Goal: Task Accomplishment & Management: Use online tool/utility

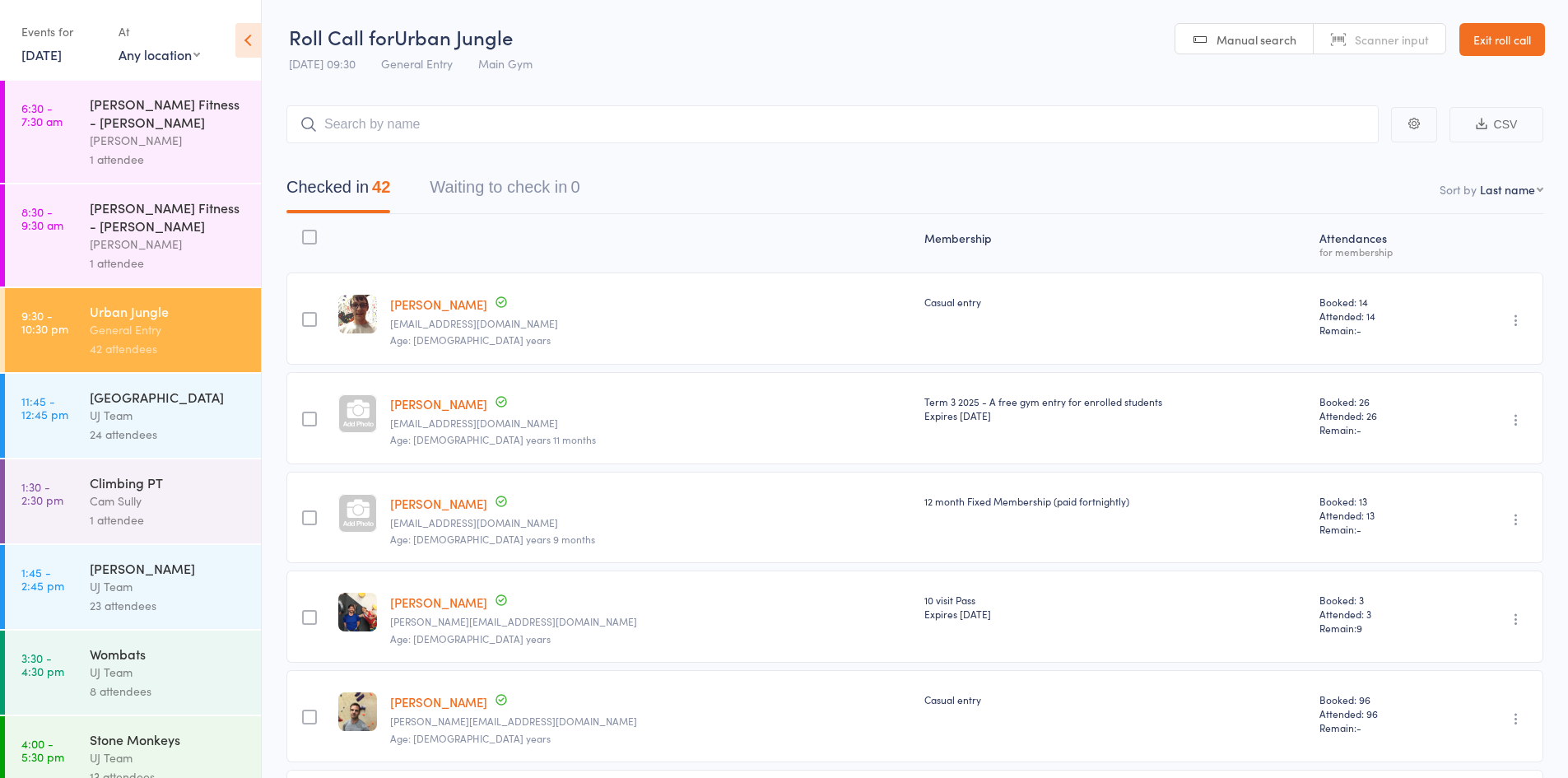
click at [56, 56] on link "10 Sep, 2025" at bounding box center [41, 54] width 41 height 19
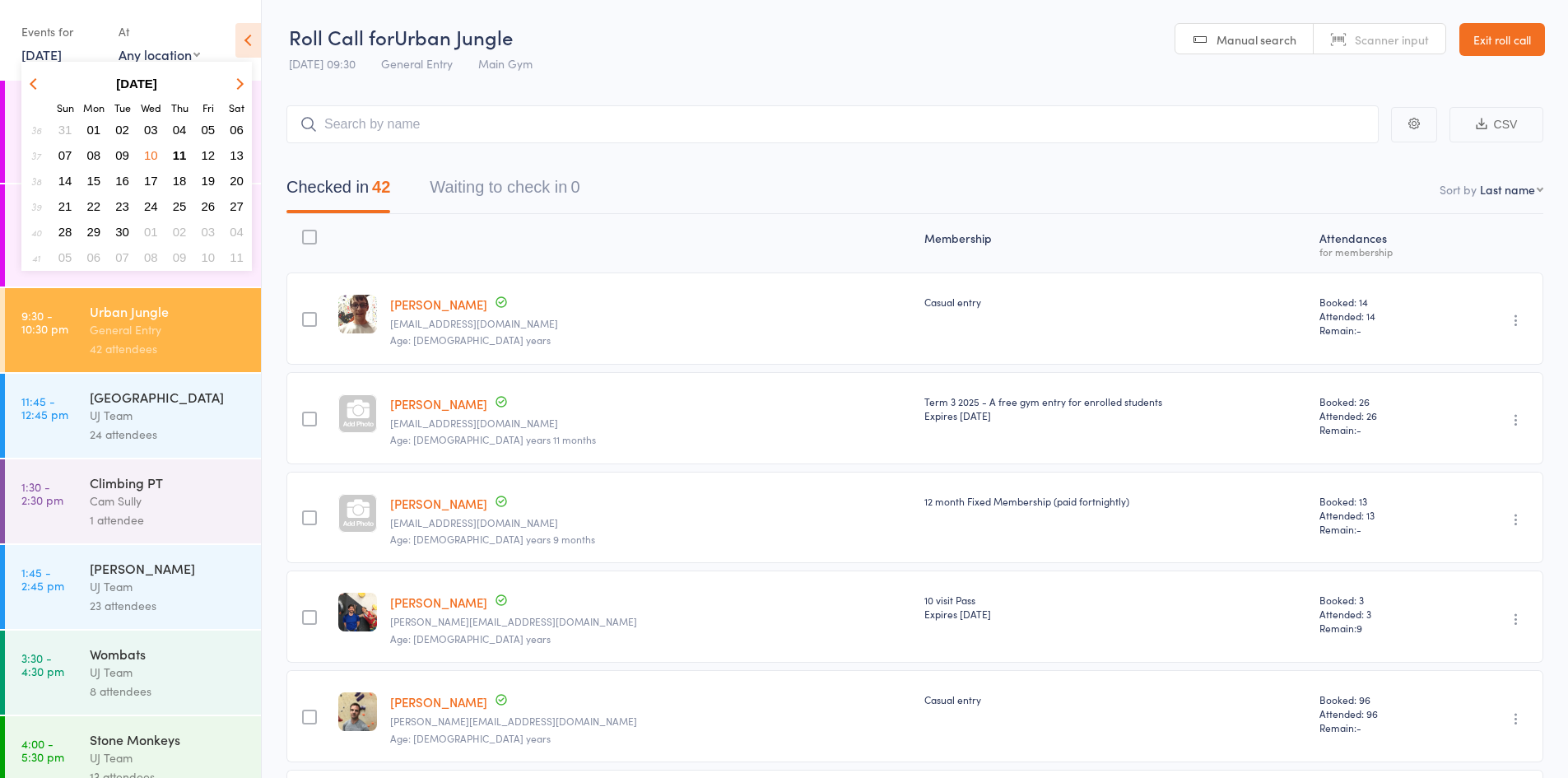
click at [179, 154] on span "11" at bounding box center [180, 155] width 14 height 14
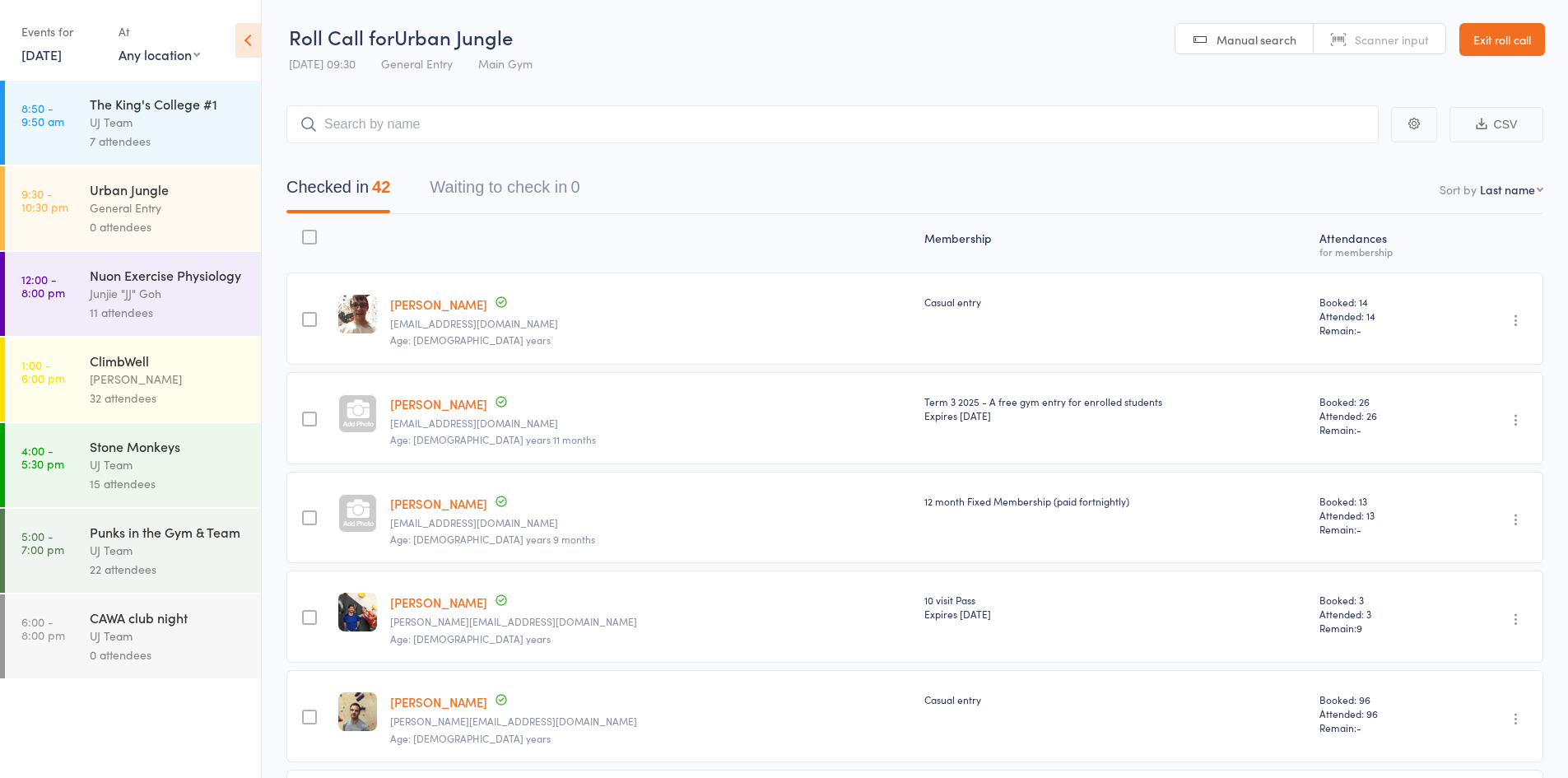
click at [138, 191] on div "Urban Jungle" at bounding box center [168, 189] width 157 height 19
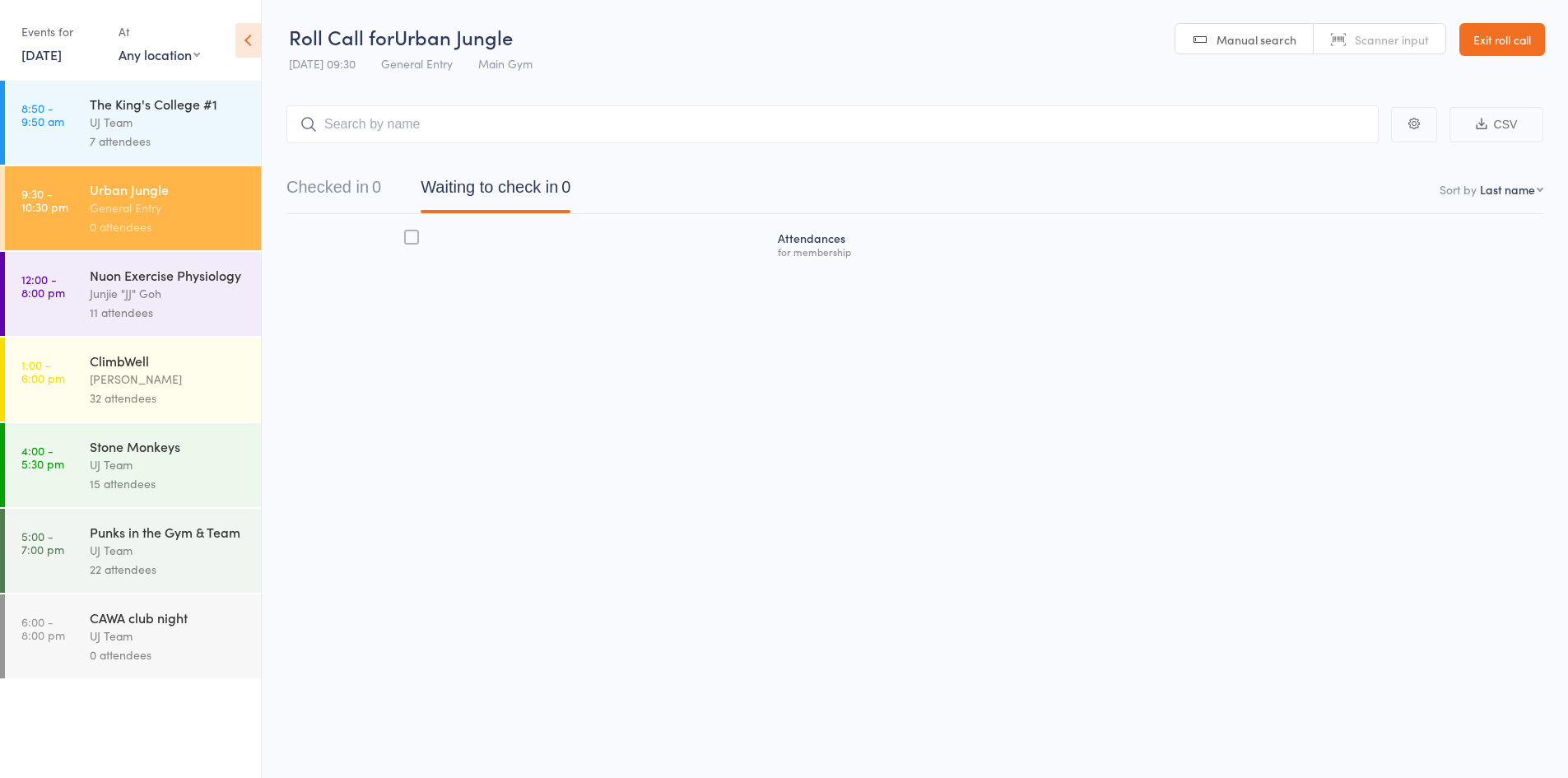
click at [1217, 195] on nav "Checked in 0 Waiting to check in 0" at bounding box center [915, 191] width 1296 height 43
click at [1023, 56] on header "Roll Call for Urban Jungle 11 Sep 09:30 General Entry Main Gym Manual search Sc…" at bounding box center [915, 40] width 1306 height 80
